Goal: Task Accomplishment & Management: Use online tool/utility

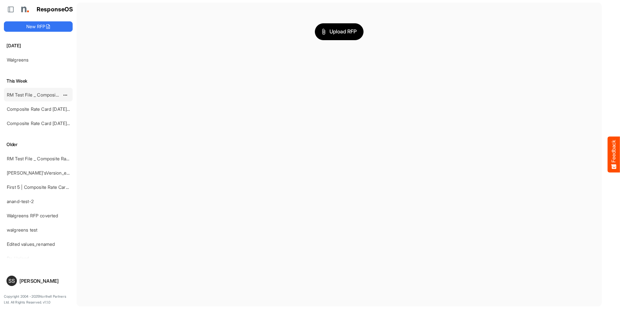
click at [41, 93] on link "RM Test File _ Composite Rate Card [DATE]" at bounding box center [52, 95] width 90 height 6
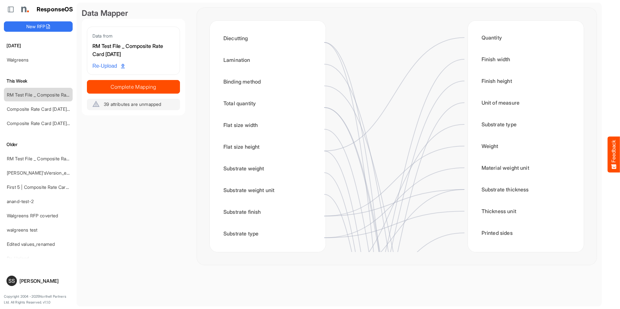
scroll to position [130, 0]
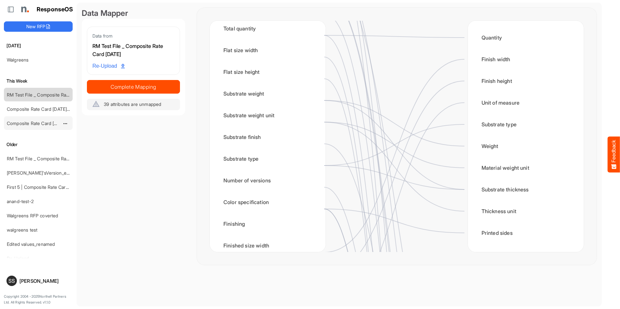
click at [38, 123] on link "Composite Rate Card [DATE]_smaller" at bounding box center [45, 124] width 77 height 6
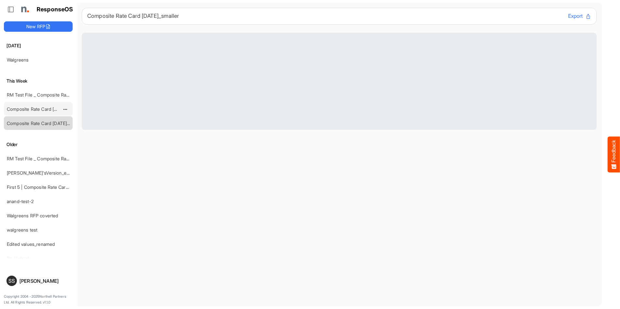
click at [35, 112] on link "Composite Rate Card [DATE]_smaller" at bounding box center [45, 109] width 77 height 6
click at [34, 121] on link "Composite Rate Card [DATE]_smaller" at bounding box center [45, 124] width 77 height 6
drag, startPoint x: 196, startPoint y: 192, endPoint x: 154, endPoint y: 203, distance: 44.0
click at [154, 203] on main "Composite Rate Card May 15_smaller Export" at bounding box center [339, 155] width 525 height 304
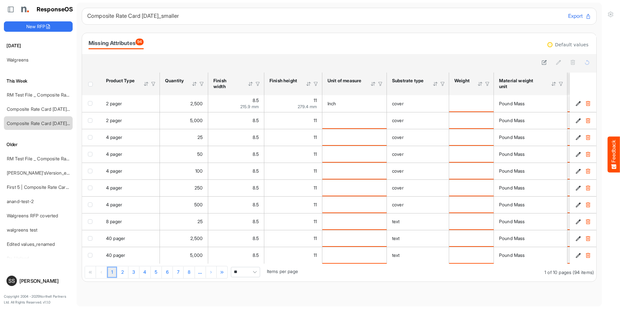
click at [217, 48] on div "Missing Attributes 94" at bounding box center [339, 43] width 501 height 11
drag, startPoint x: 420, startPoint y: 285, endPoint x: 414, endPoint y: 276, distance: 10.8
click at [420, 285] on main "Composite Rate Card May 15_smaller Export Missing Attributes 94 Default values …" at bounding box center [339, 155] width 525 height 304
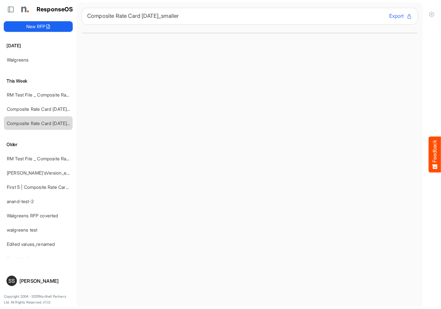
click at [39, 28] on button "New RFP" at bounding box center [38, 26] width 69 height 10
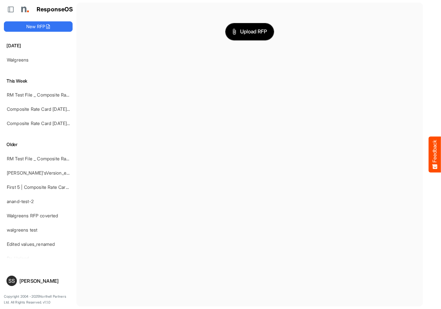
click at [252, 35] on span "Upload RFP" at bounding box center [249, 32] width 35 height 8
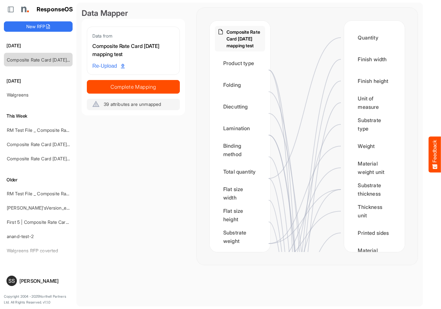
drag, startPoint x: 295, startPoint y: 162, endPoint x: 409, endPoint y: 39, distance: 167.7
click at [409, 39] on div "Composite Rate Card [DATE] mapping test Product type Folding Diecutting Laminat…" at bounding box center [307, 136] width 221 height 257
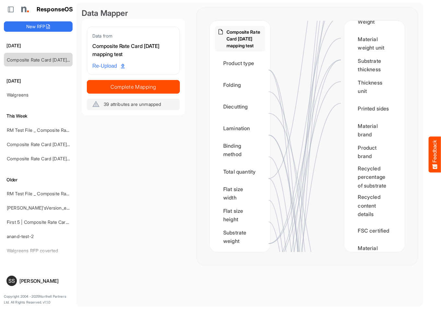
scroll to position [130, 0]
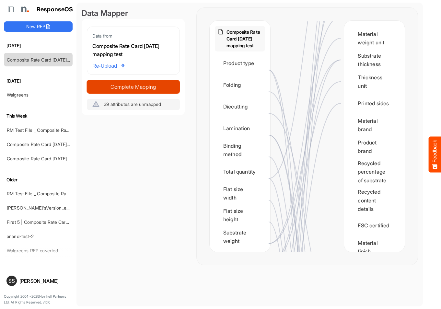
click at [129, 84] on span "Complete Mapping" at bounding box center [133, 86] width 92 height 9
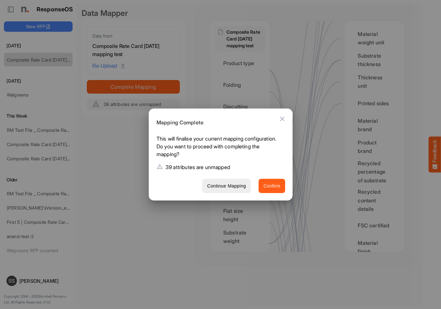
click at [275, 181] on button "Confirm" at bounding box center [272, 186] width 27 height 15
